Goal: Information Seeking & Learning: Learn about a topic

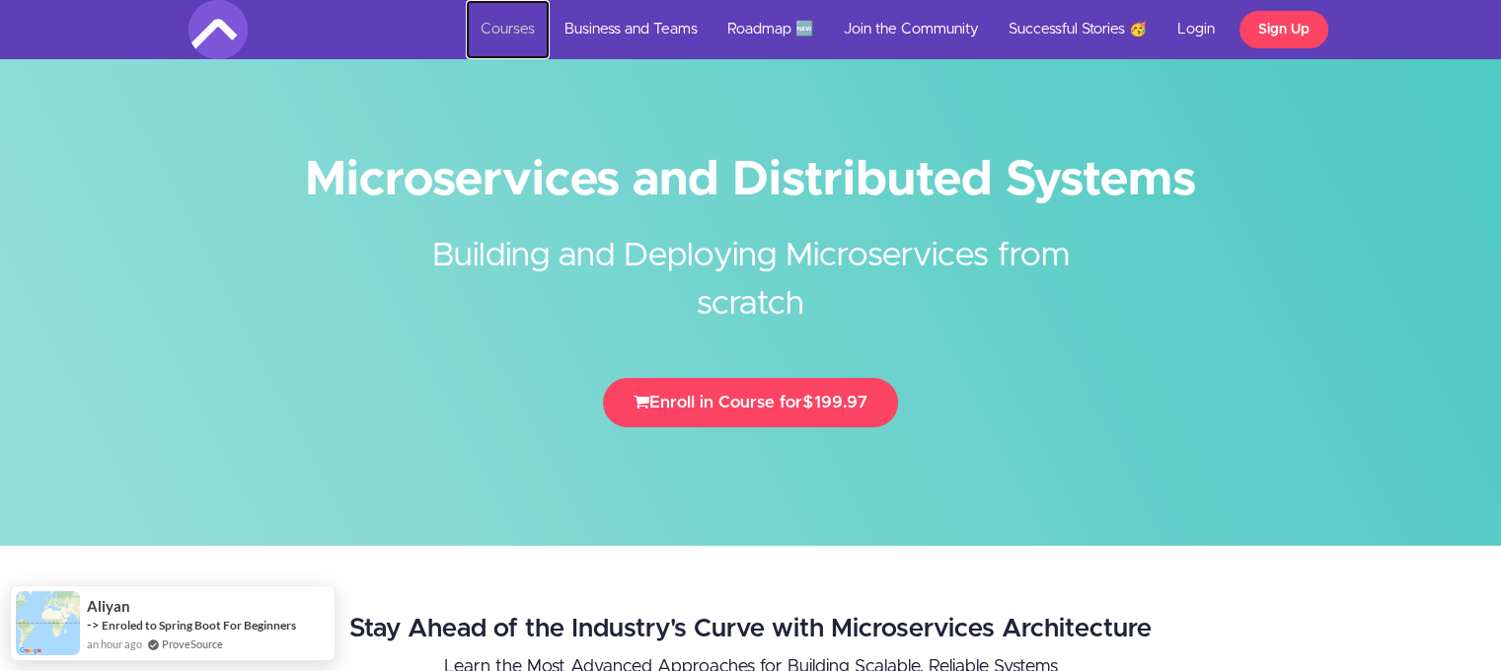
click at [509, 27] on link "Courses" at bounding box center [508, 29] width 84 height 59
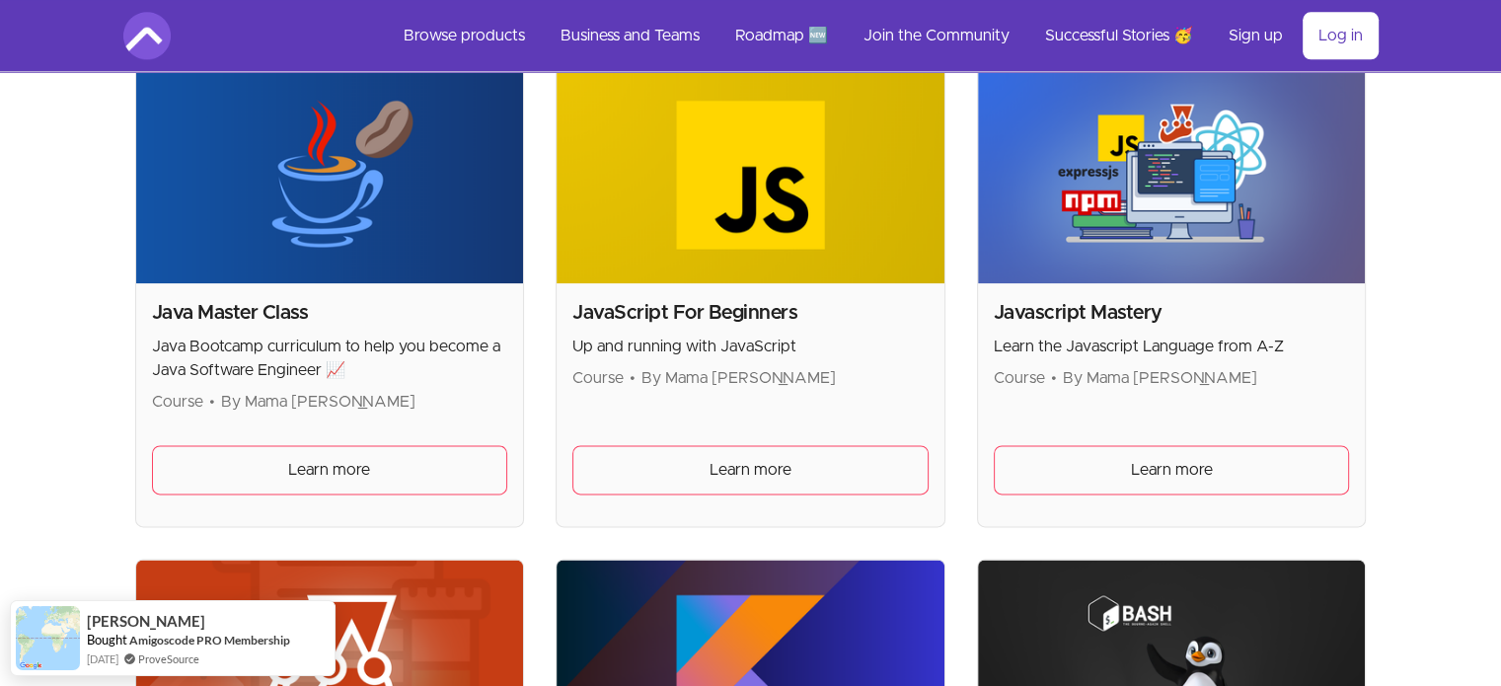
scroll to position [2420, 0]
click at [283, 315] on h2 "Java Master Class" at bounding box center [330, 312] width 356 height 28
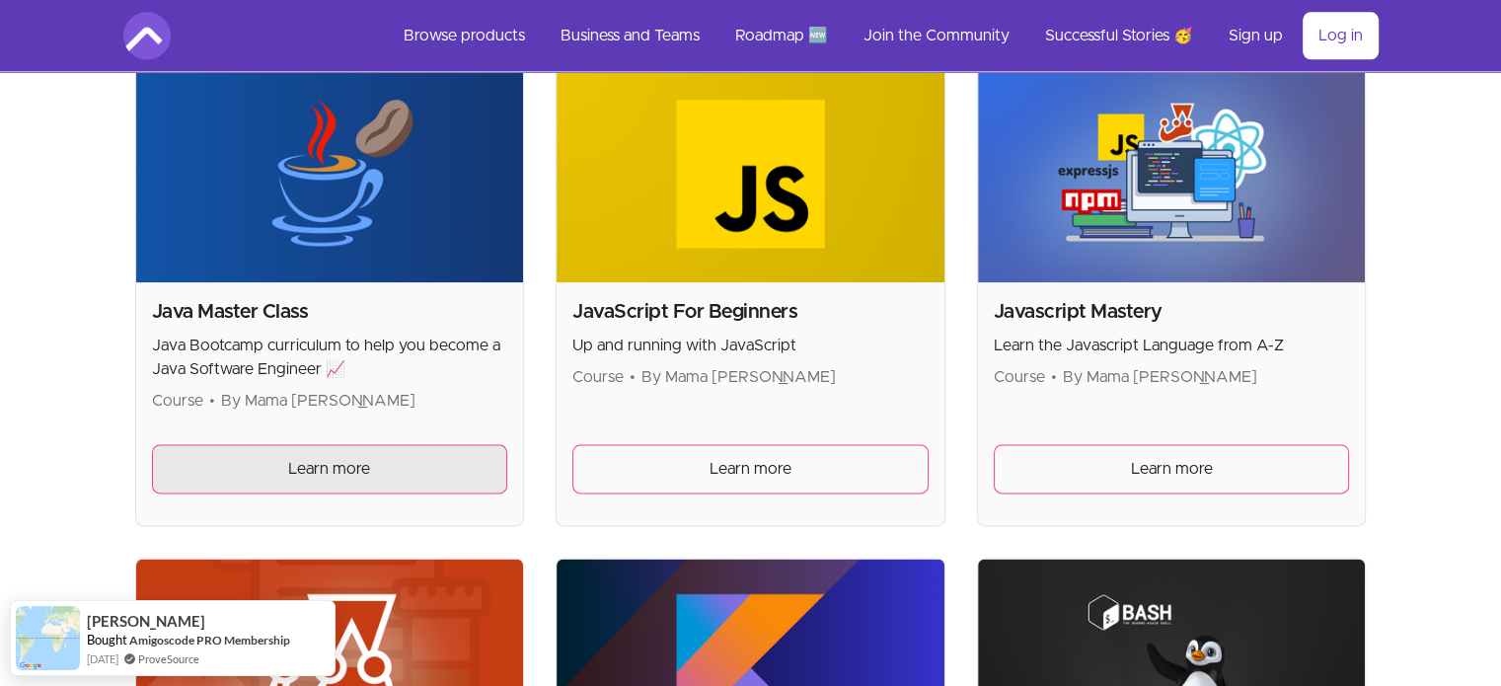
click at [288, 459] on span "Learn more" at bounding box center [329, 469] width 82 height 24
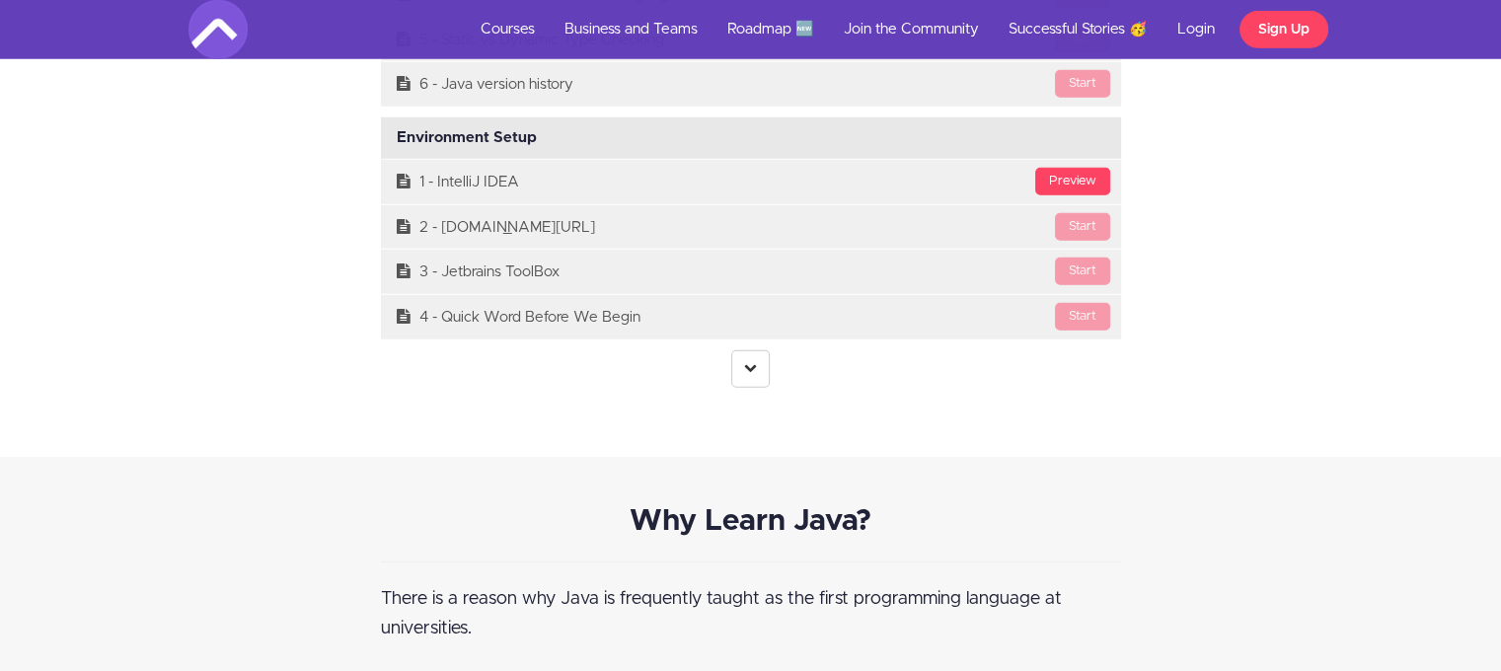
scroll to position [5537, 0]
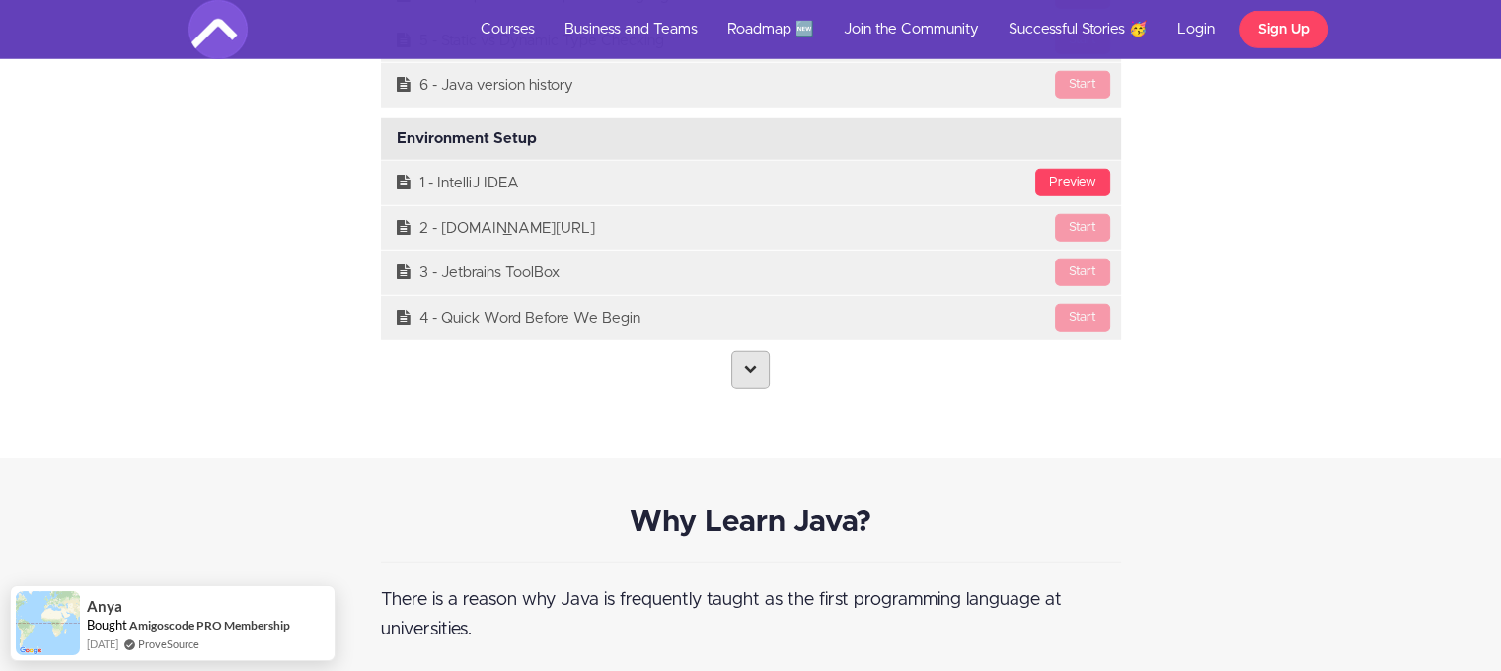
click at [743, 371] on link at bounding box center [750, 370] width 38 height 38
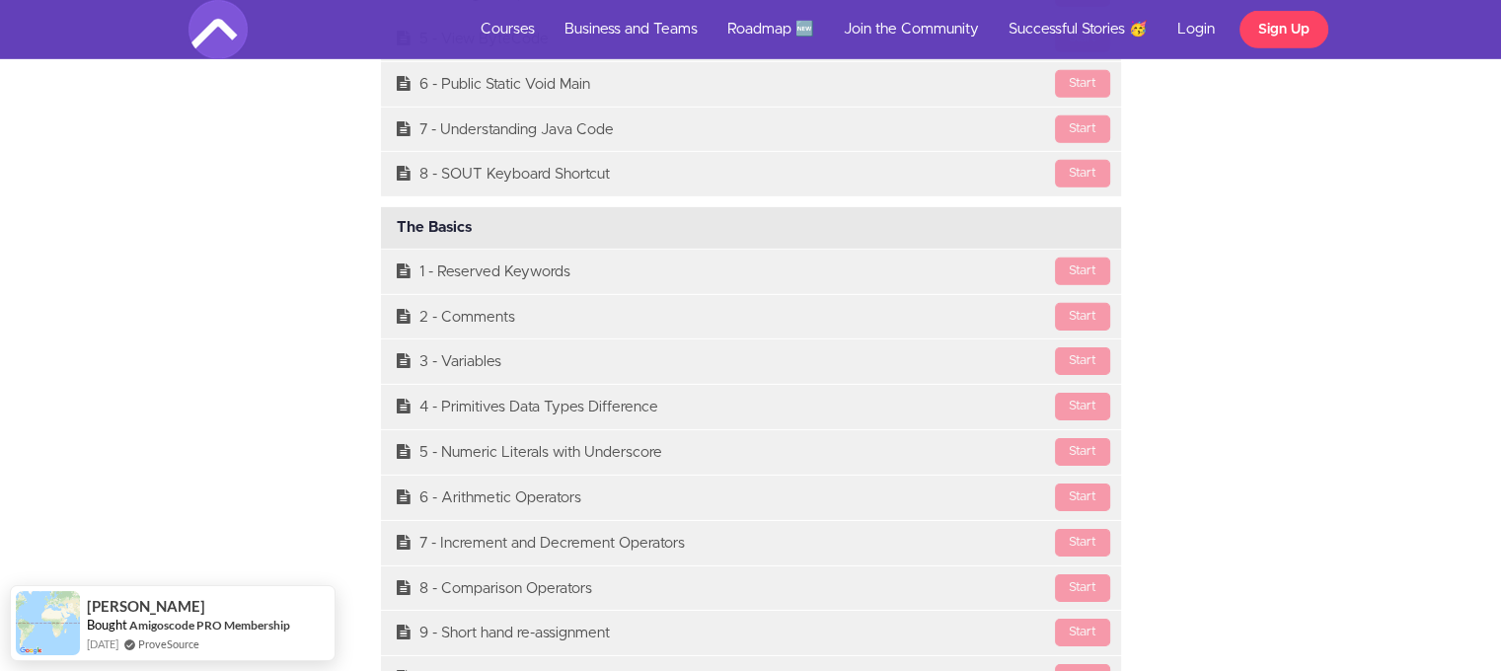
scroll to position [6236, 0]
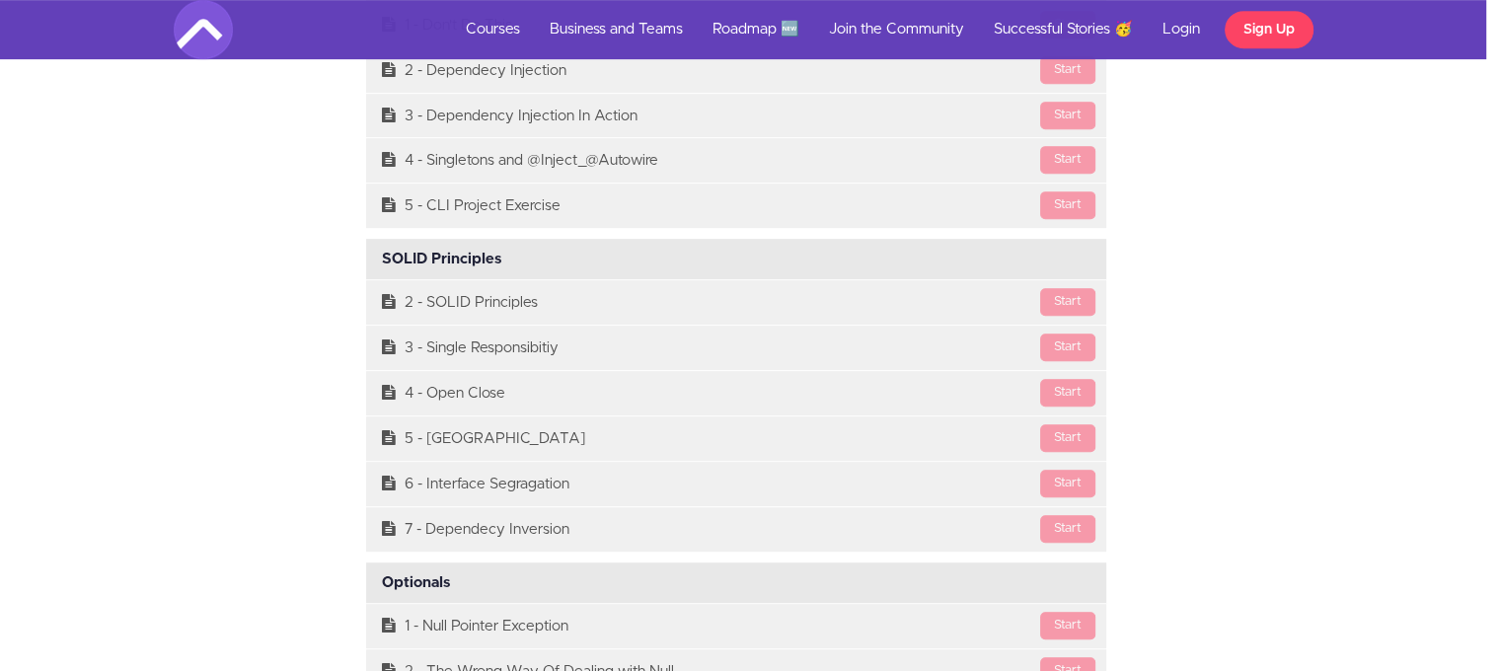
scroll to position [15953, 0]
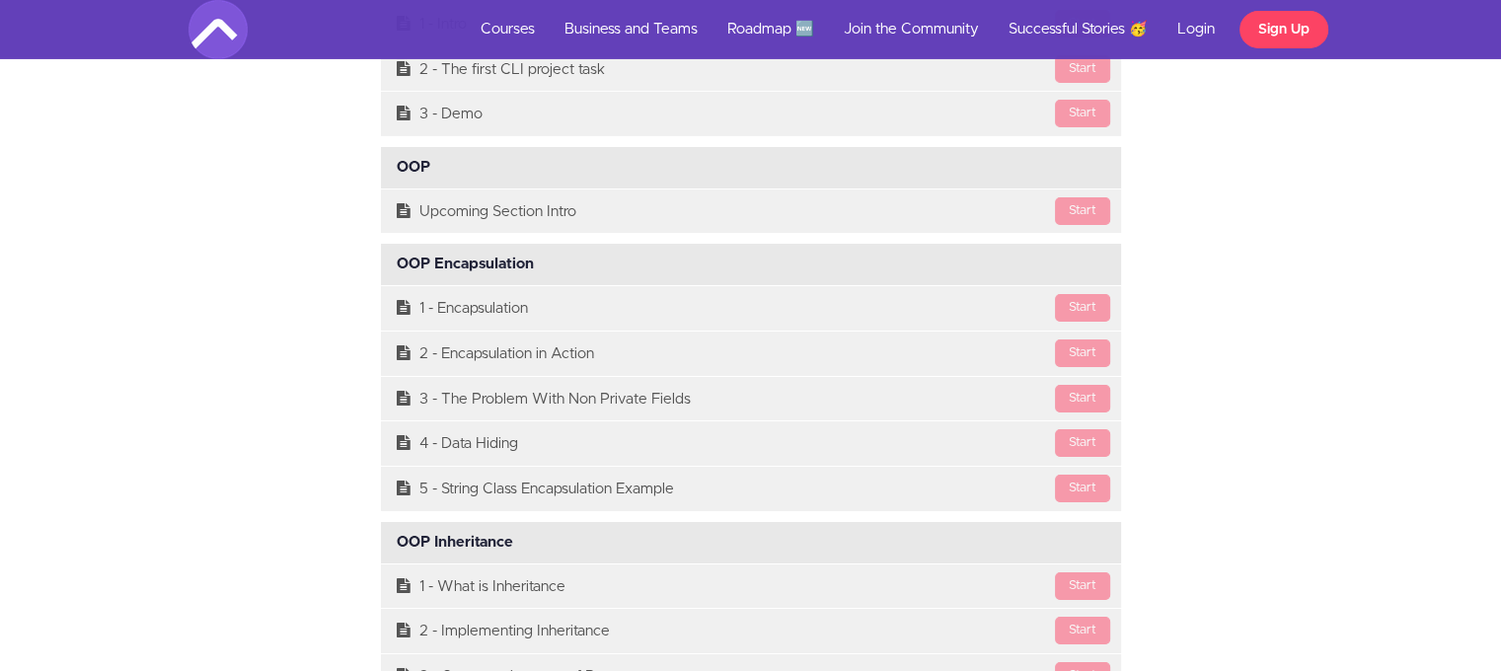
scroll to position [14271, 0]
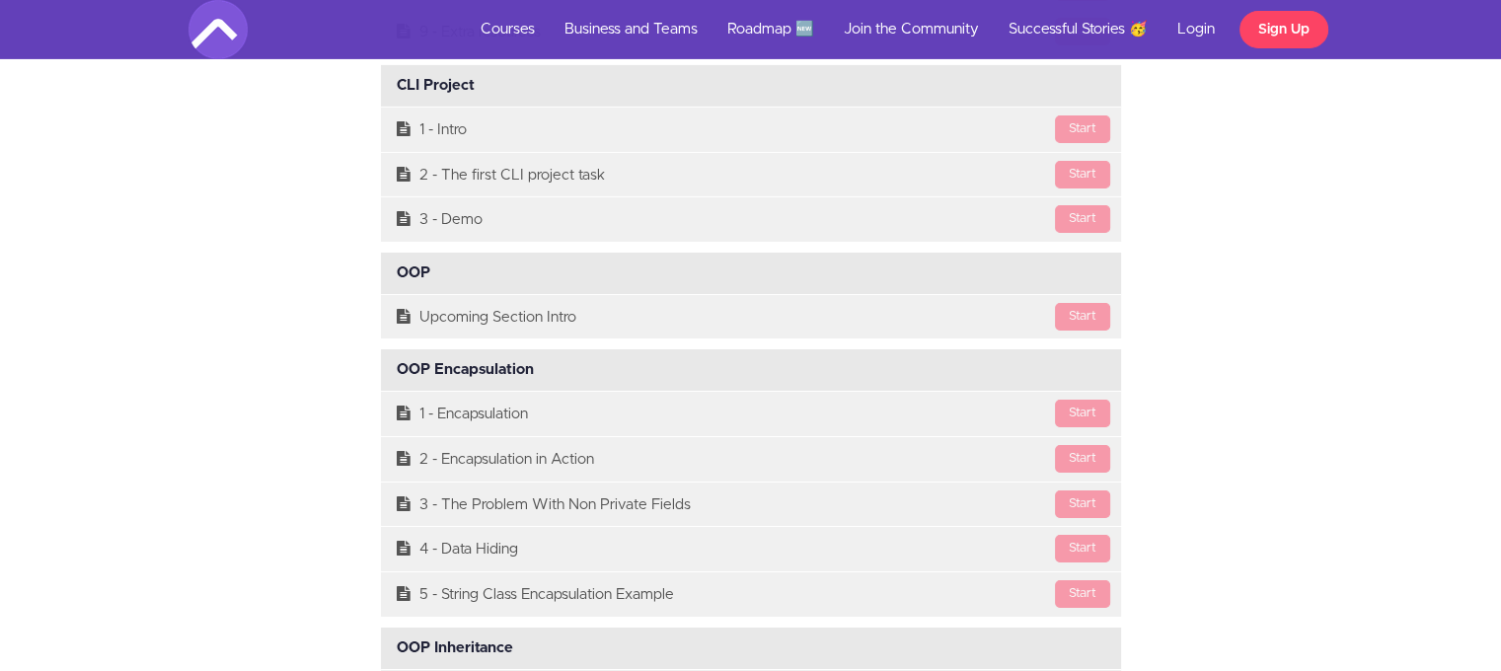
click at [1161, 609] on div "Course Curriculum Course Intro Available in days days after you enroll [GEOGRAP…" at bounding box center [751, 648] width 1155 height 19895
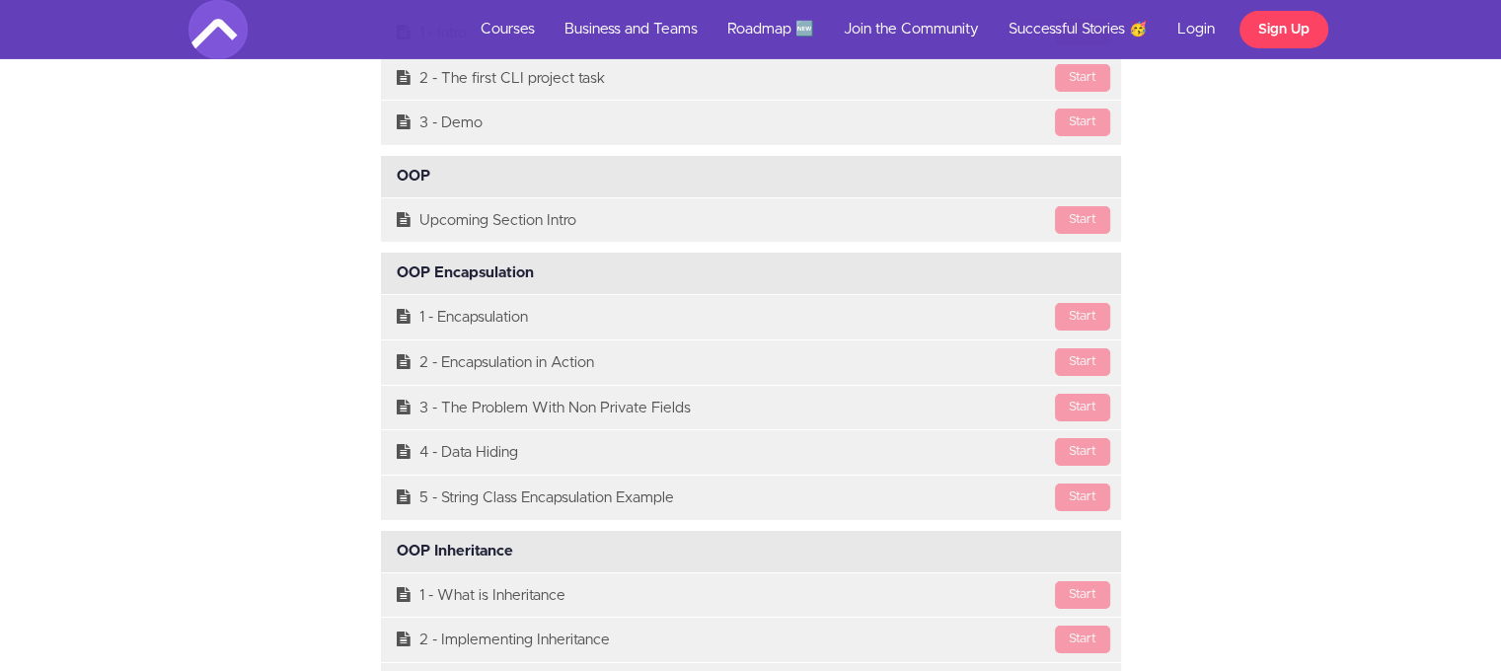
scroll to position [14366, 0]
